Goal: Task Accomplishment & Management: Manage account settings

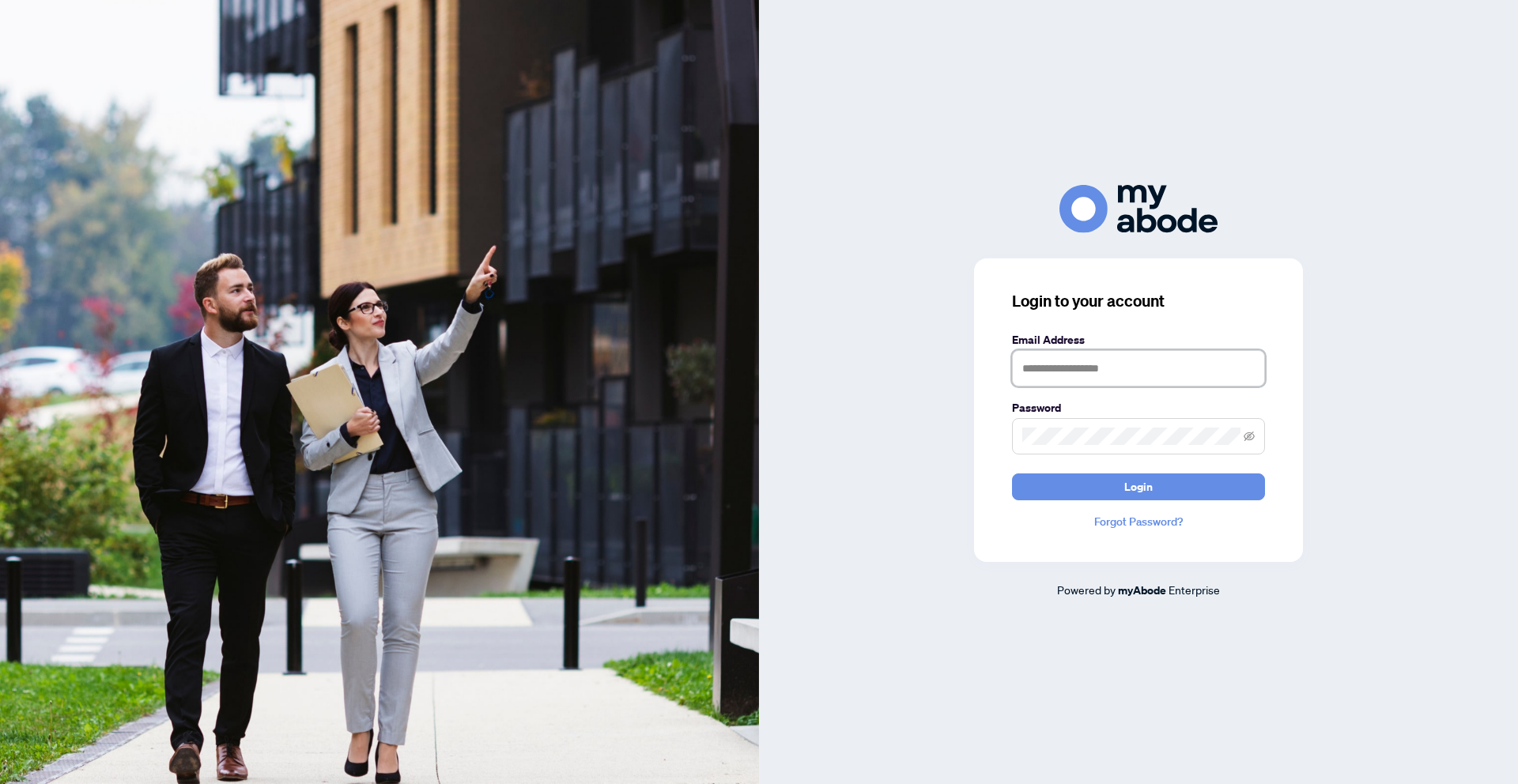
click at [1138, 377] on input "text" at bounding box center [1138, 368] width 253 height 36
type input "**********"
click at [1110, 488] on button "Login" at bounding box center [1138, 487] width 253 height 27
